Goal: Information Seeking & Learning: Learn about a topic

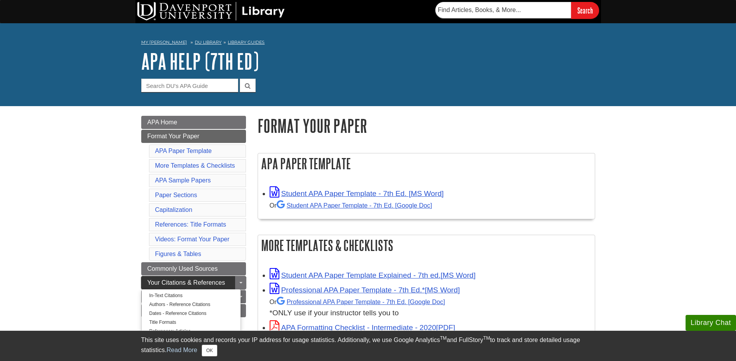
click at [188, 280] on span "Your Citations & References" at bounding box center [186, 283] width 78 height 7
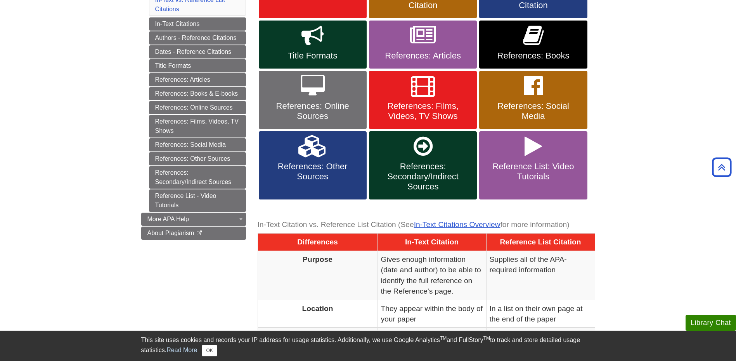
scroll to position [39, 0]
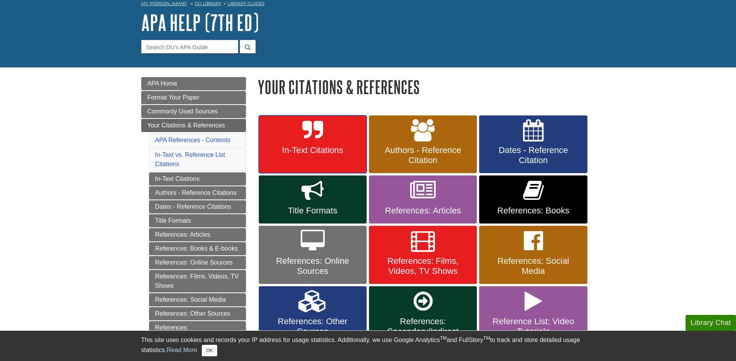
click at [314, 147] on span "In-Text Citations" at bounding box center [312, 150] width 96 height 10
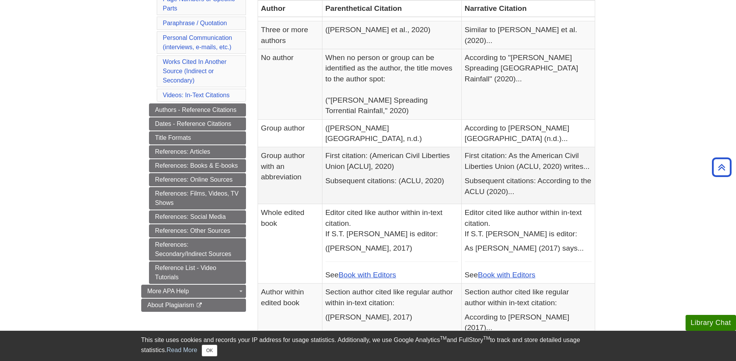
scroll to position [214, 0]
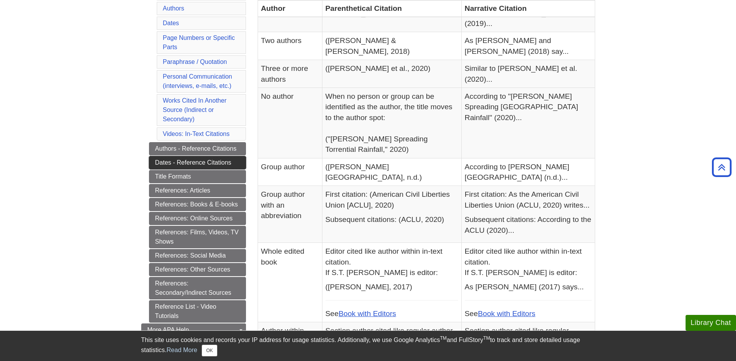
click at [224, 161] on link "Dates - Reference Citations" at bounding box center [197, 162] width 97 height 13
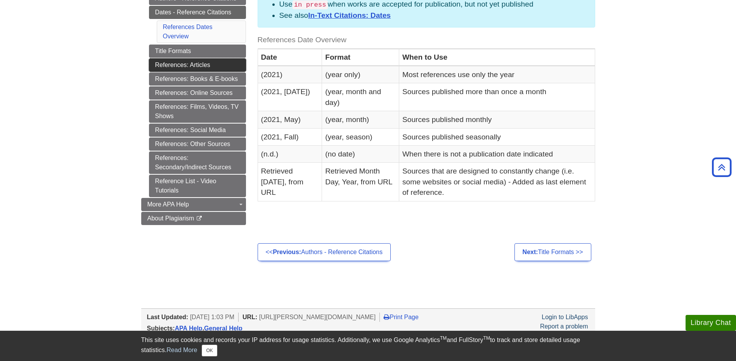
scroll to position [78, 0]
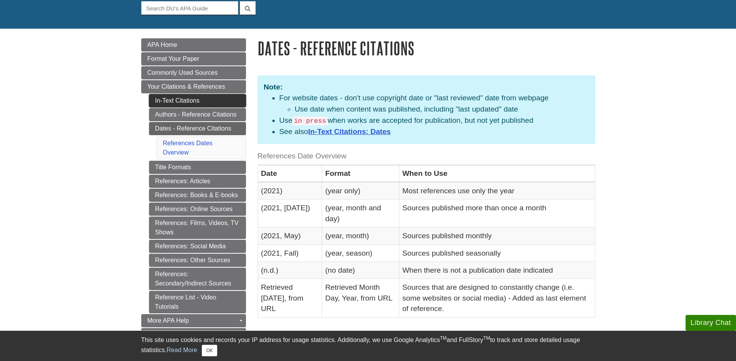
click at [187, 104] on link "In-Text Citations" at bounding box center [197, 100] width 97 height 13
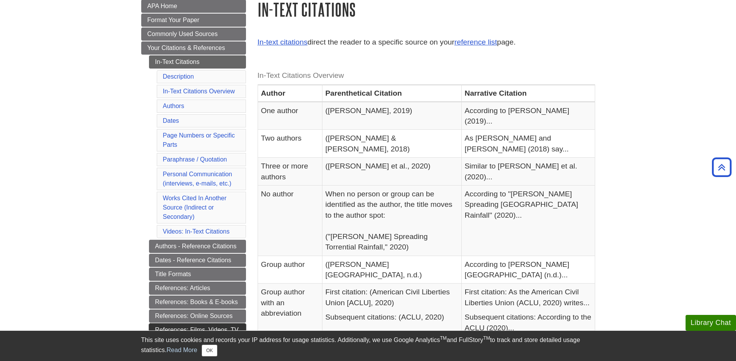
scroll to position [155, 0]
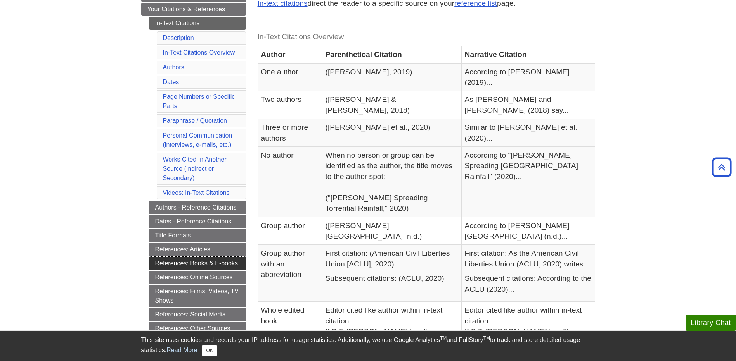
click at [222, 268] on link "References: Books & E-books" at bounding box center [197, 263] width 97 height 13
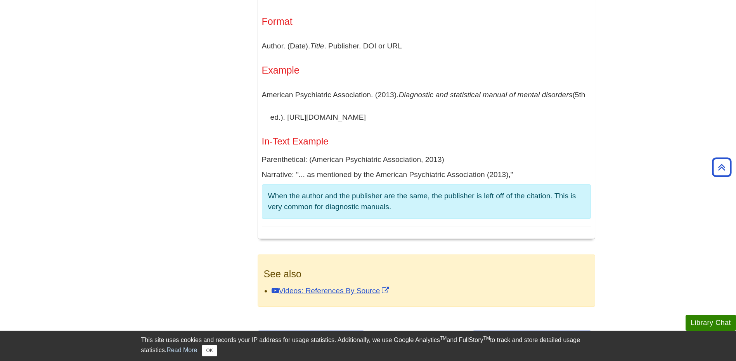
scroll to position [2969, 0]
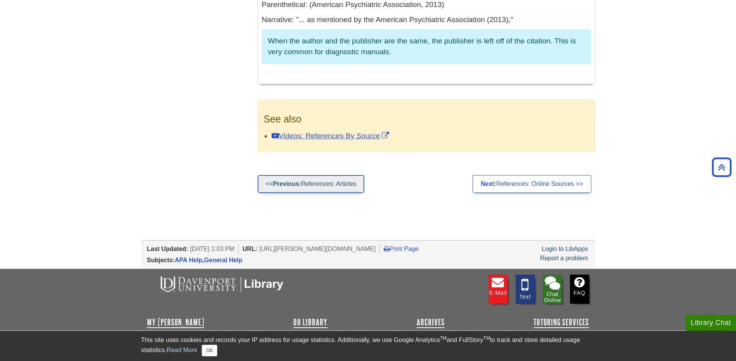
click at [289, 181] on strong "Previous:" at bounding box center [287, 184] width 28 height 7
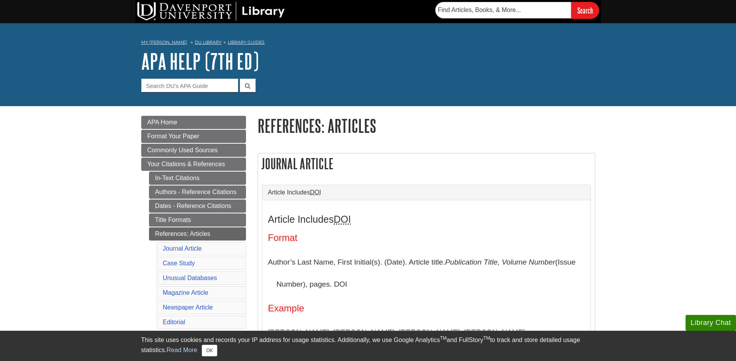
scroll to position [116, 0]
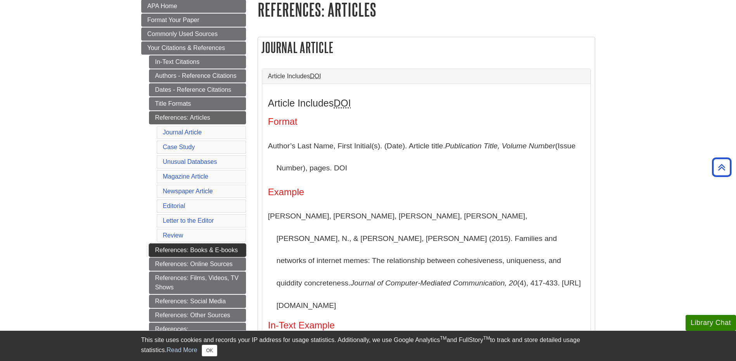
click at [181, 253] on link "References: Books & E-books" at bounding box center [197, 250] width 97 height 13
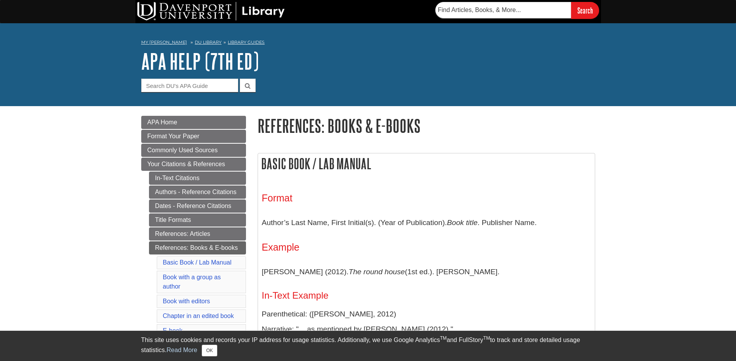
scroll to position [116, 0]
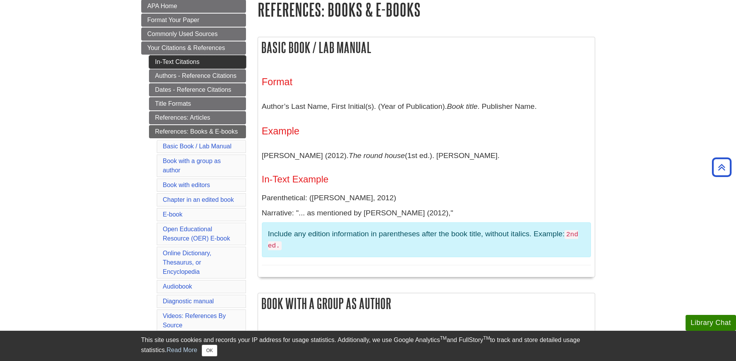
click at [188, 59] on link "In-Text Citations" at bounding box center [197, 61] width 97 height 13
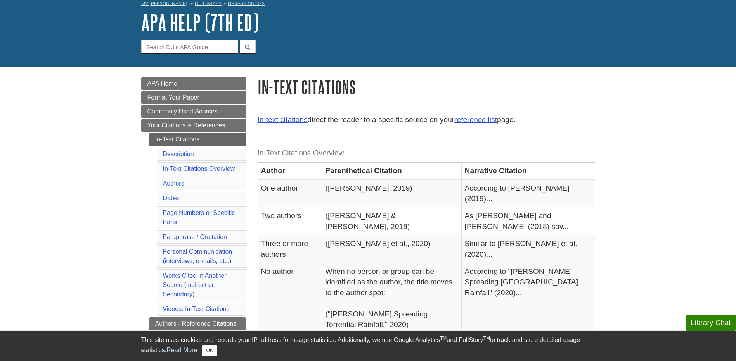
scroll to position [78, 0]
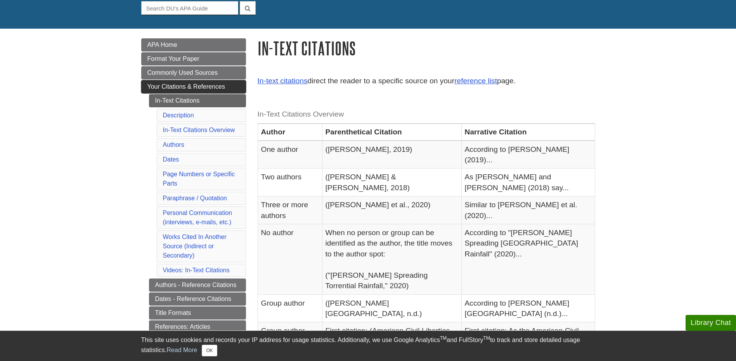
click at [179, 87] on span "Your Citations & References" at bounding box center [186, 86] width 78 height 7
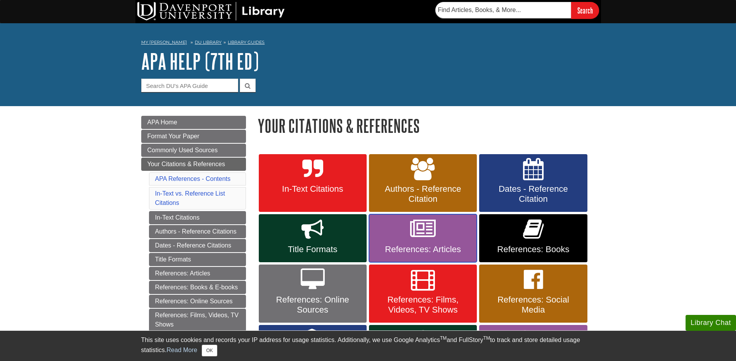
click at [414, 238] on icon at bounding box center [423, 229] width 26 height 22
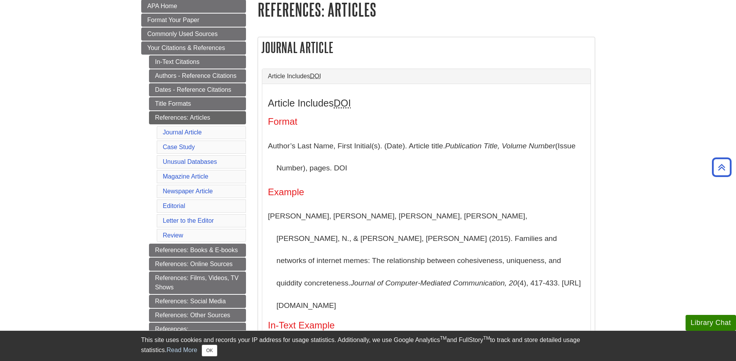
scroll to position [155, 0]
